Goal: Task Accomplishment & Management: Manage account settings

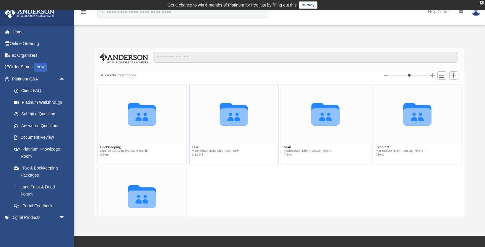
click at [231, 117] on icon "grid" at bounding box center [233, 116] width 28 height 17
click at [233, 116] on icon "grid" at bounding box center [233, 116] width 28 height 17
click at [137, 113] on icon "grid" at bounding box center [142, 114] width 28 height 23
click at [327, 120] on icon "grid" at bounding box center [325, 114] width 28 height 23
click at [418, 114] on icon "grid" at bounding box center [417, 116] width 28 height 17
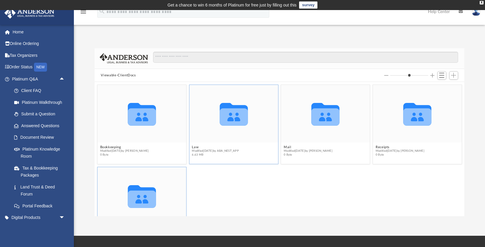
click at [138, 199] on icon "grid" at bounding box center [142, 196] width 28 height 23
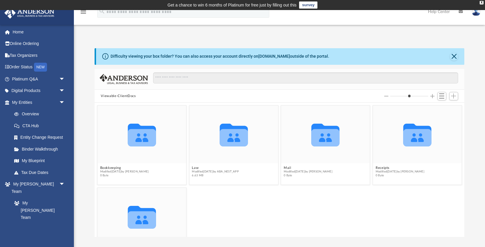
scroll to position [134, 370]
click at [231, 168] on button "Law" at bounding box center [215, 168] width 47 height 4
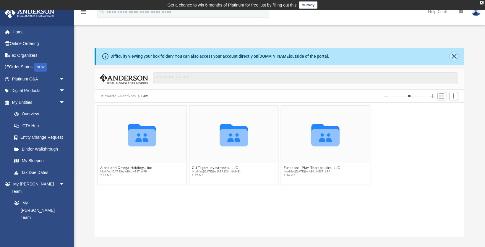
click at [455, 56] on button "Close" at bounding box center [453, 56] width 8 height 8
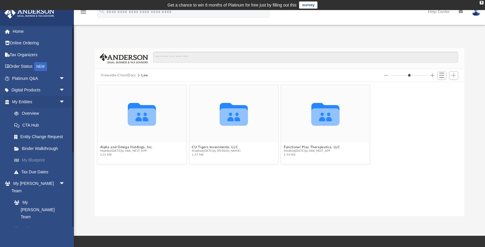
scroll to position [0, 0]
click at [62, 77] on span "arrow_drop_down" at bounding box center [65, 79] width 12 height 12
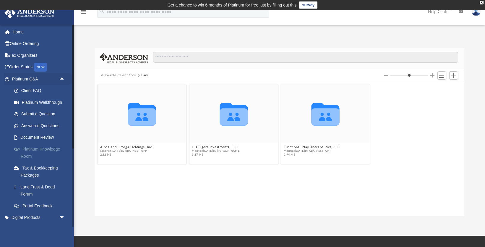
click at [36, 149] on link "Platinum Knowledge Room" at bounding box center [41, 152] width 66 height 19
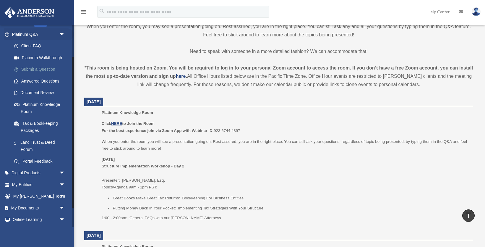
scroll to position [68, 0]
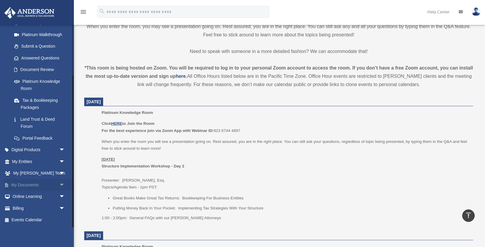
click at [62, 182] on span "arrow_drop_down" at bounding box center [65, 185] width 12 height 12
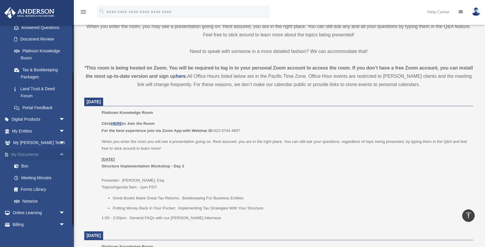
scroll to position [114, 0]
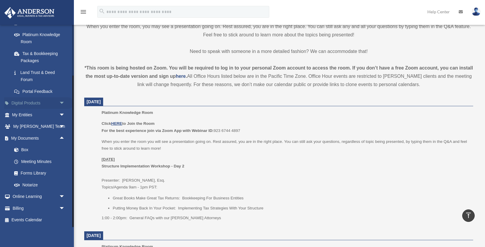
click at [62, 102] on span "arrow_drop_down" at bounding box center [65, 103] width 12 height 12
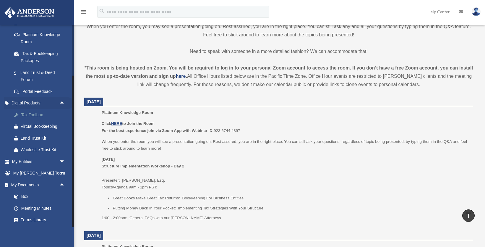
click at [33, 116] on div "Tax Toolbox" at bounding box center [44, 114] width 46 height 7
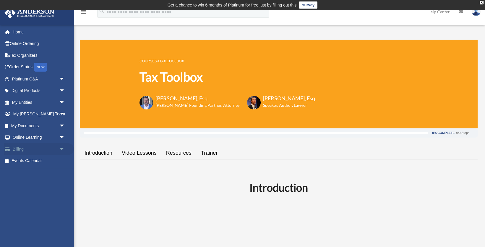
click at [62, 149] on span "arrow_drop_down" at bounding box center [65, 149] width 12 height 12
click at [42, 184] on link "Manage Payments" at bounding box center [41, 184] width 66 height 12
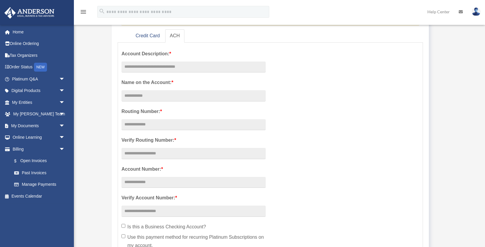
scroll to position [95, 0]
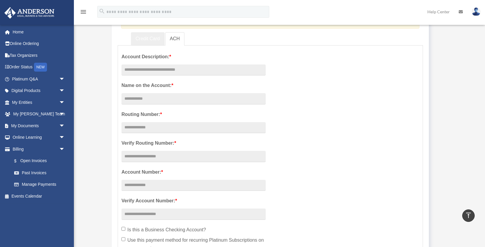
click at [149, 39] on link "Credit Card" at bounding box center [148, 38] width 34 height 13
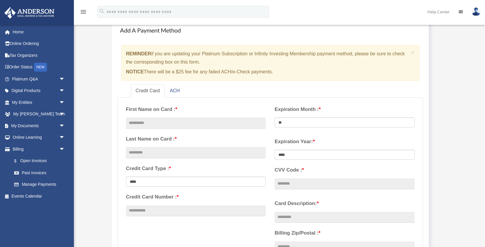
scroll to position [0, 0]
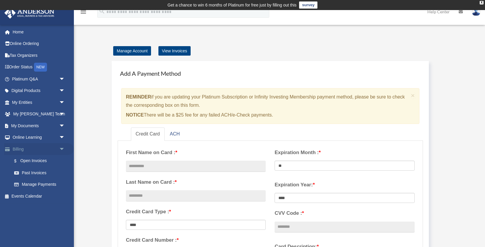
click at [62, 148] on span "arrow_drop_down" at bounding box center [65, 149] width 12 height 12
click at [61, 124] on span "arrow_drop_down" at bounding box center [65, 126] width 12 height 12
